Goal: Information Seeking & Learning: Compare options

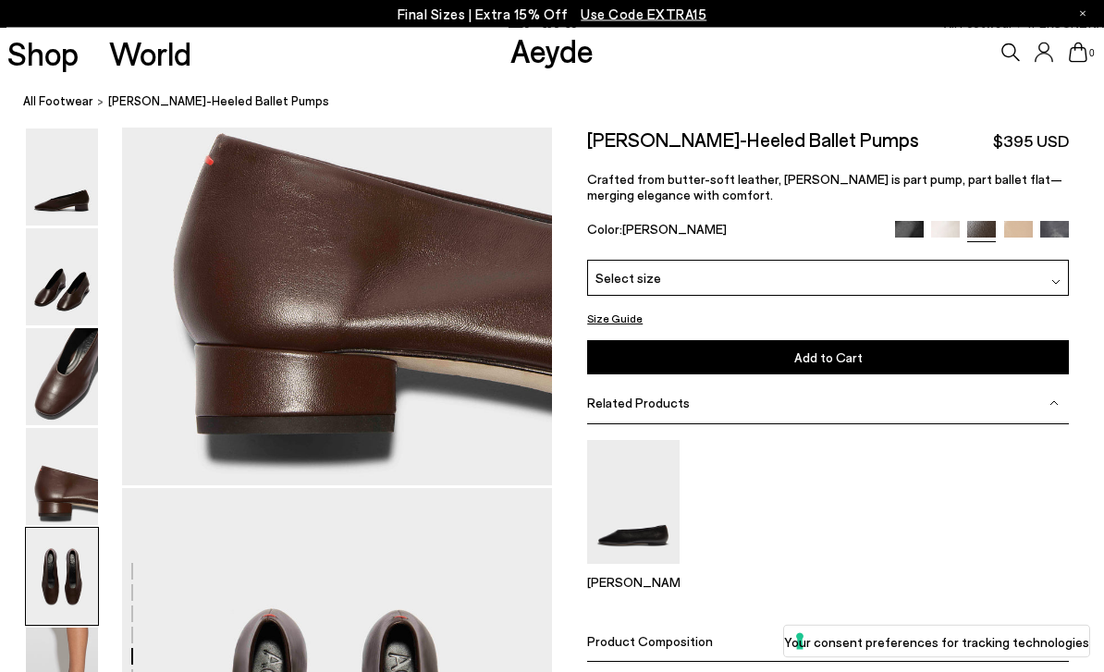
scroll to position [2305, 0]
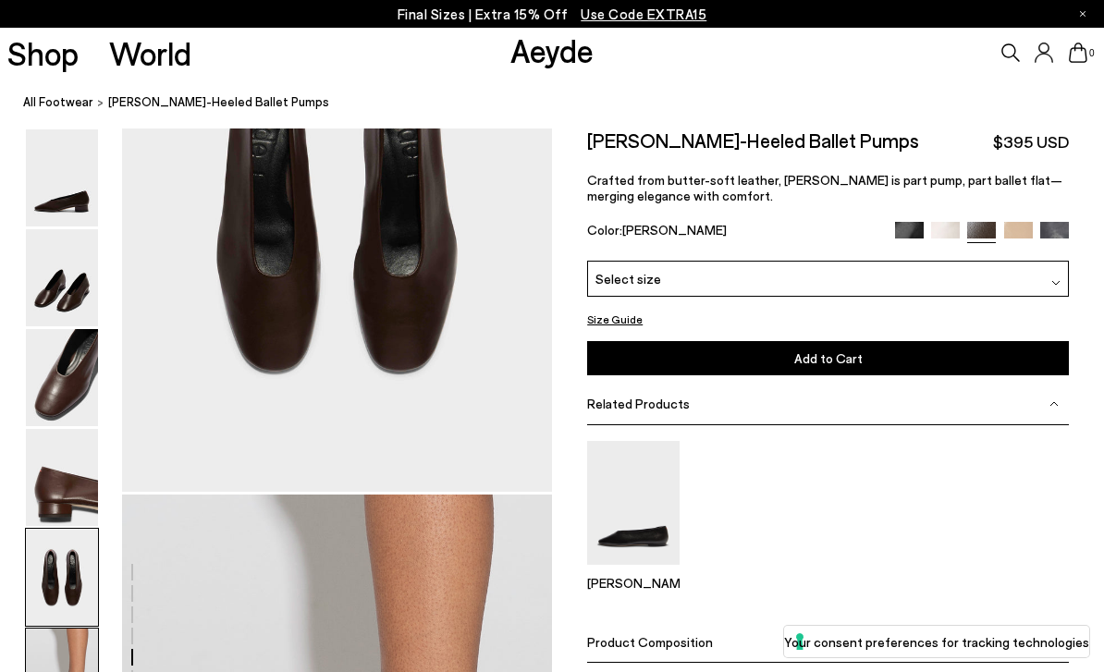
click at [71, 372] on img at bounding box center [62, 377] width 72 height 97
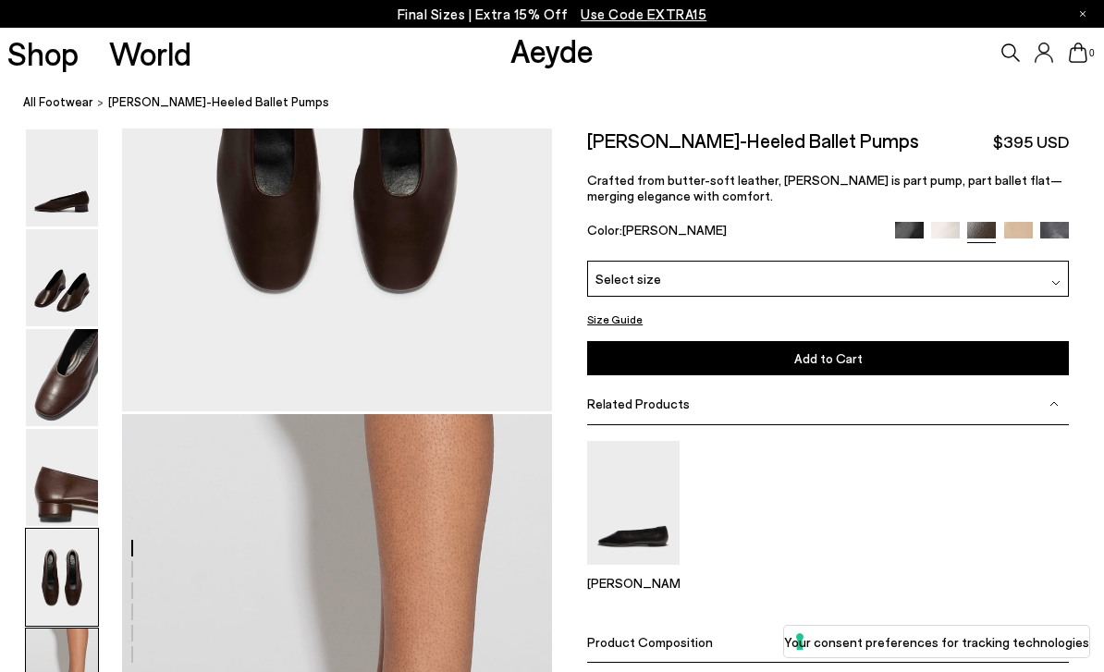
scroll to position [2554, 0]
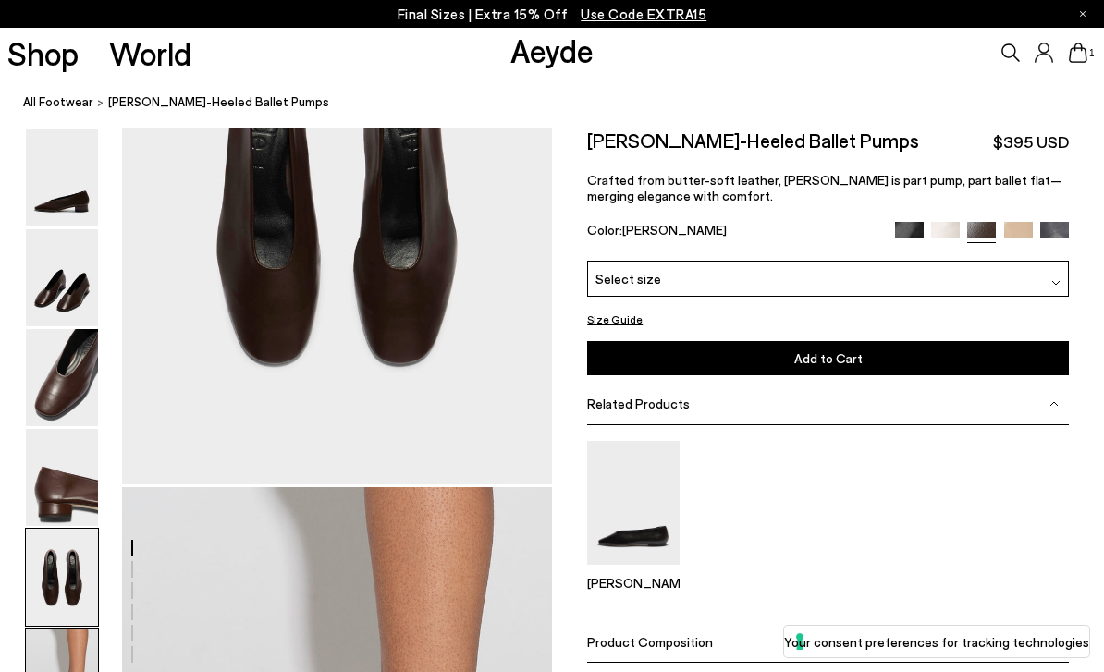
scroll to position [2486, 0]
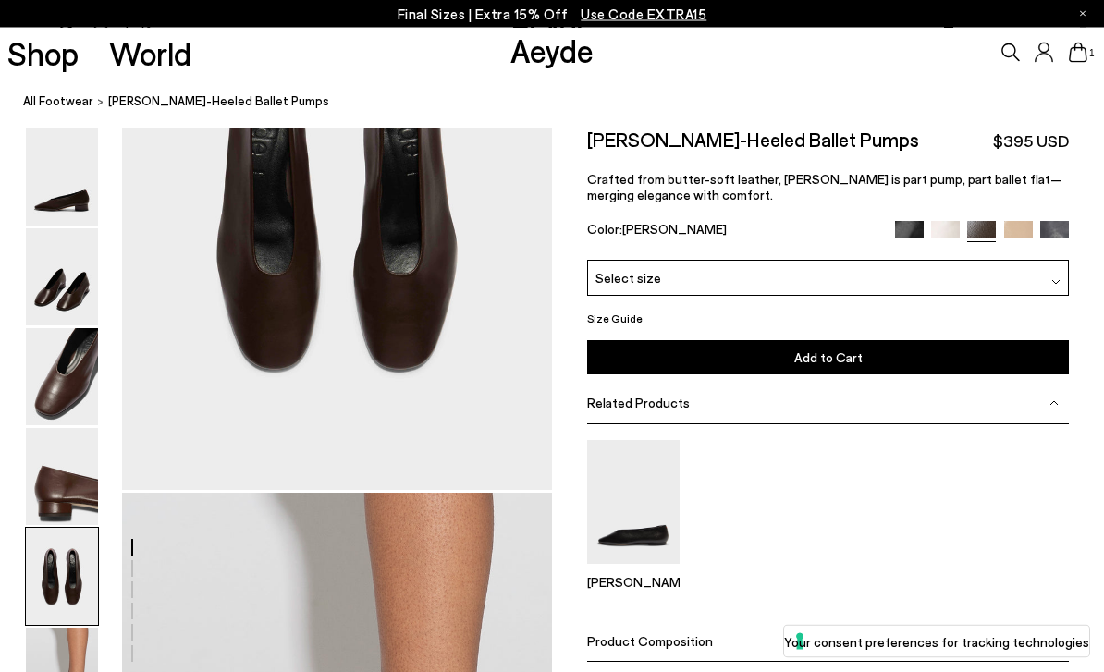
click at [1028, 228] on img at bounding box center [1018, 236] width 29 height 29
